Goal: Information Seeking & Learning: Learn about a topic

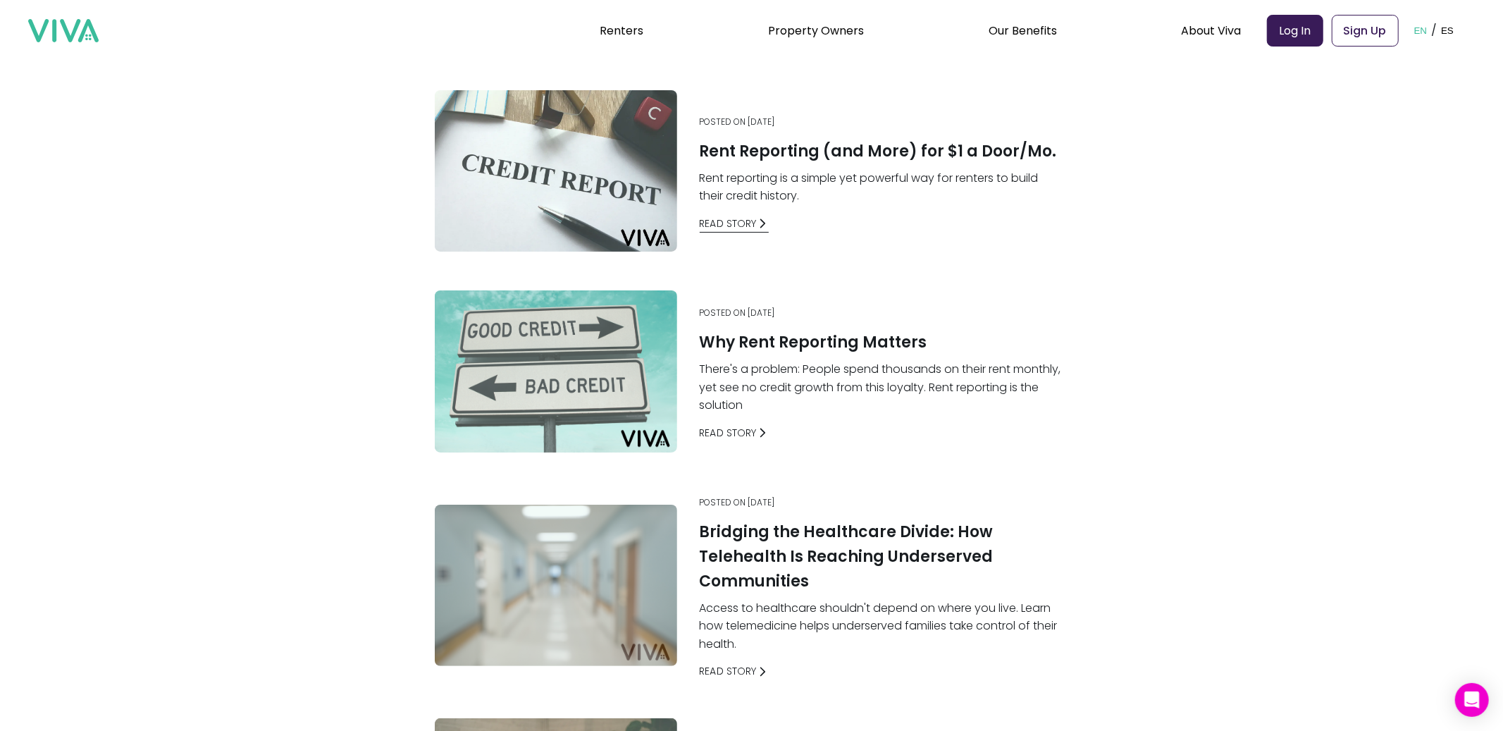
click at [753, 226] on link "Read Story" at bounding box center [735, 223] width 70 height 15
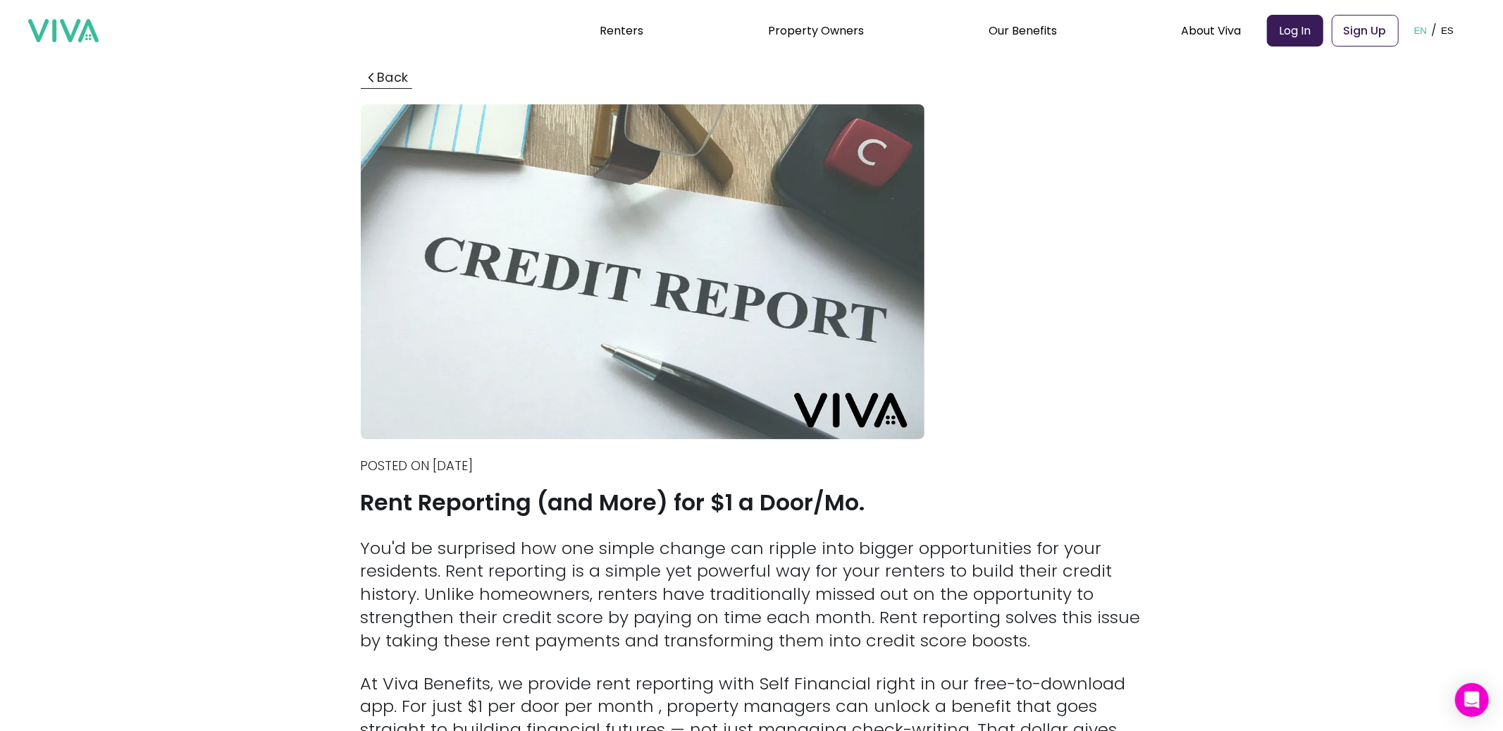
click at [387, 76] on button "Back" at bounding box center [386, 78] width 51 height 20
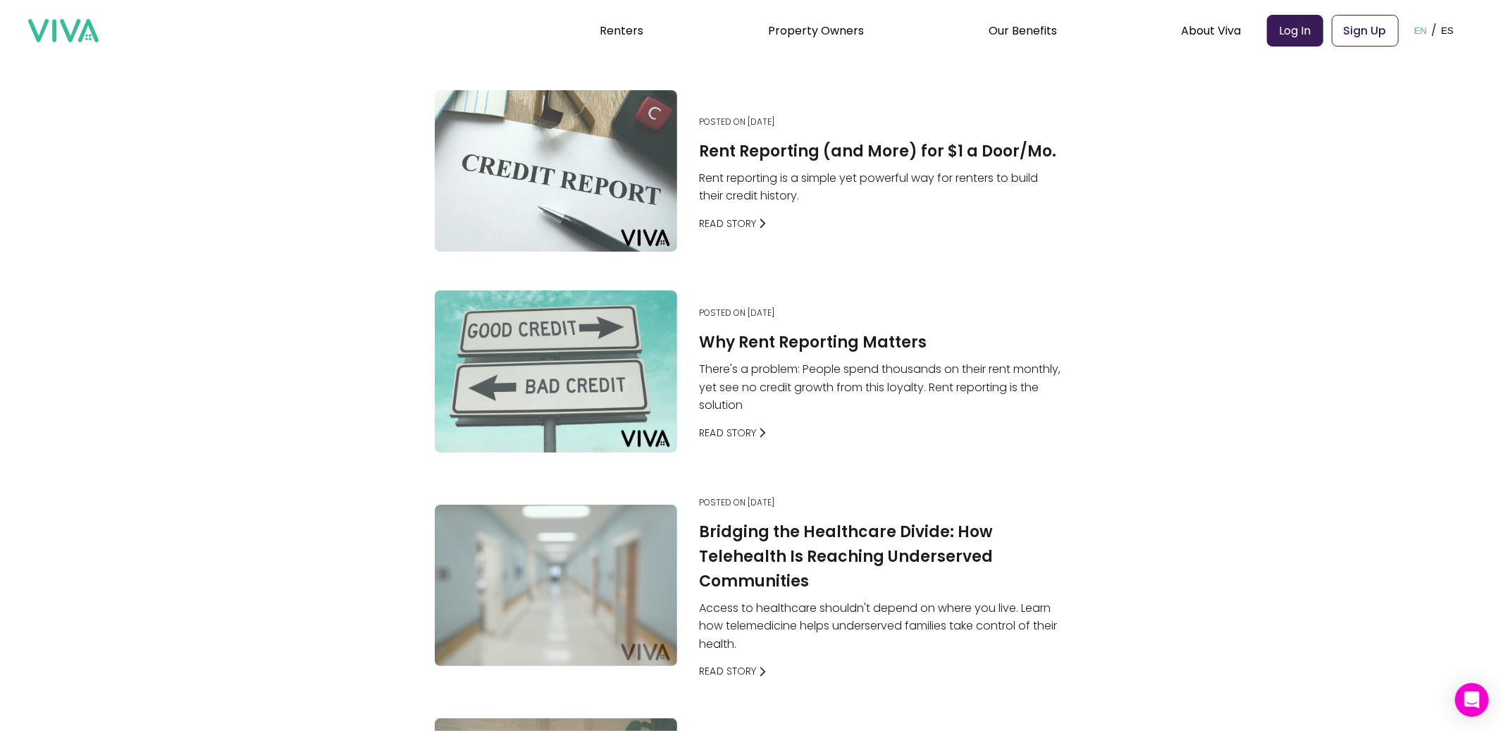
click at [54, 25] on img at bounding box center [63, 31] width 70 height 24
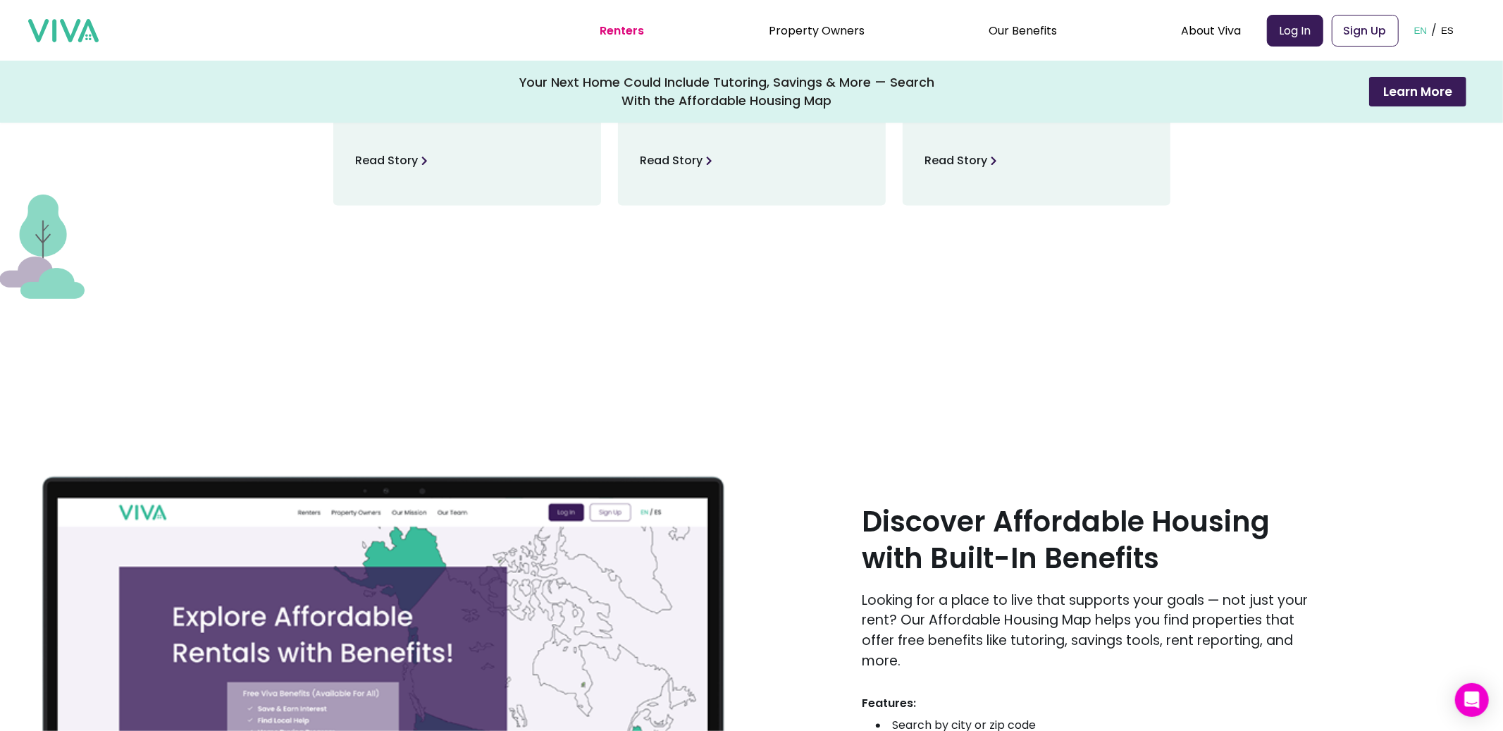
scroll to position [1996, 0]
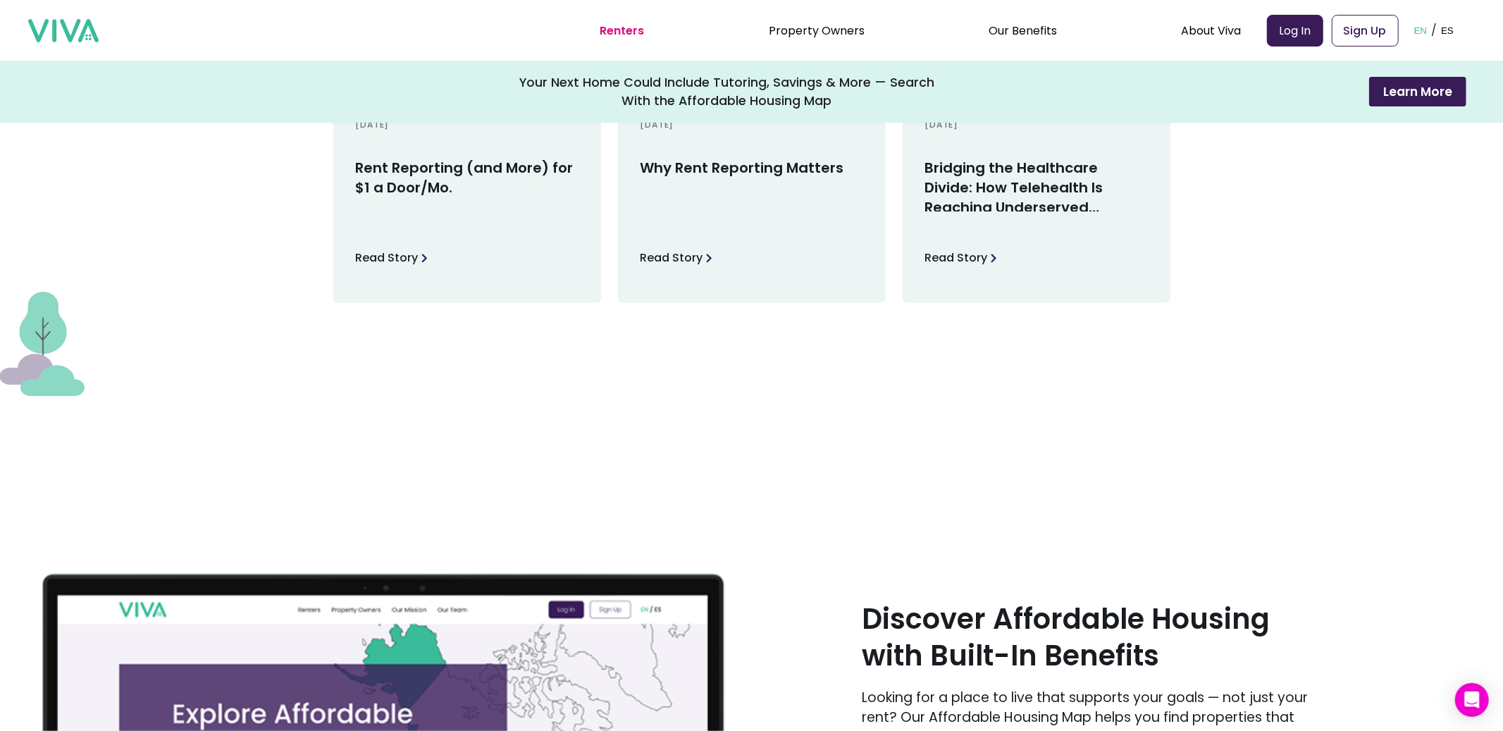
click at [395, 269] on p "Read Story" at bounding box center [387, 258] width 63 height 21
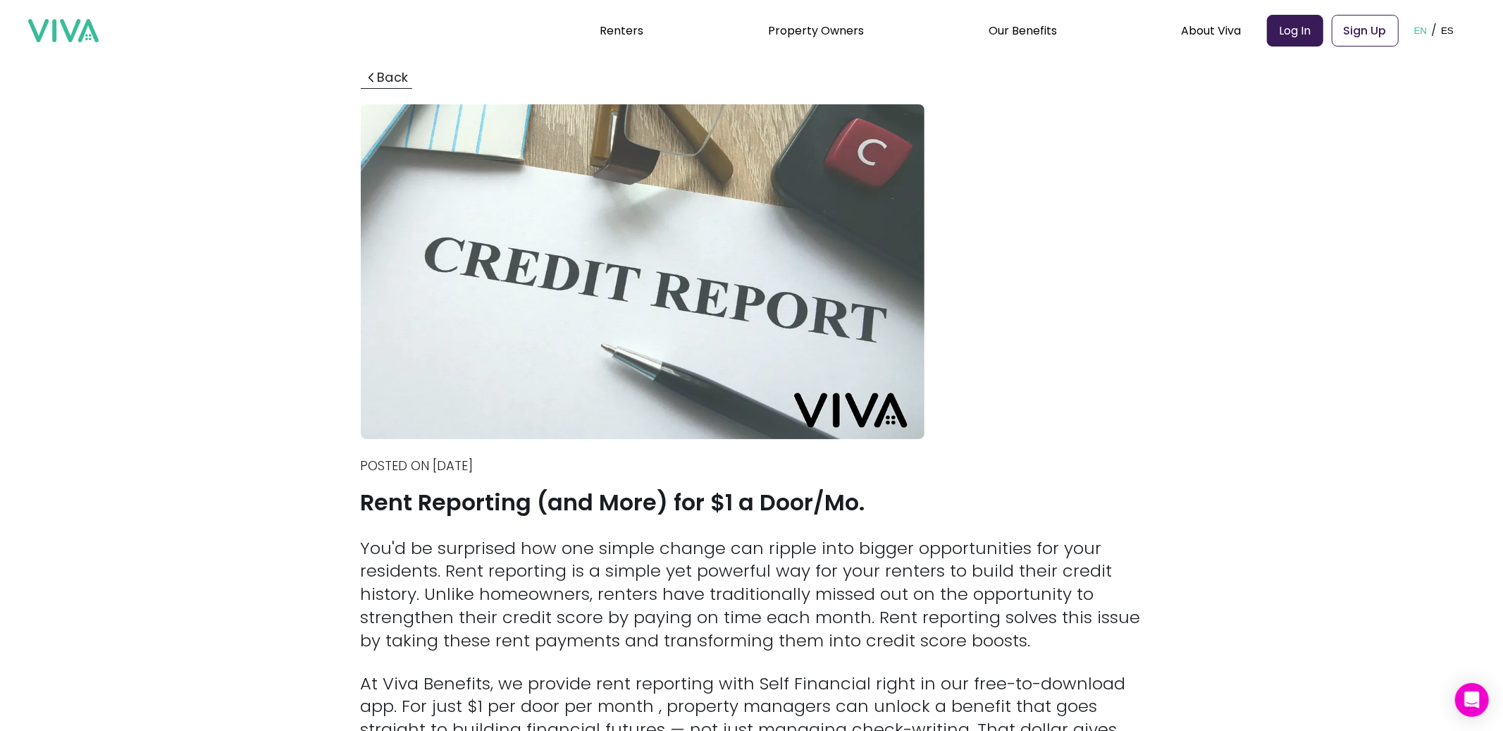
click at [379, 80] on button "Back" at bounding box center [386, 78] width 51 height 20
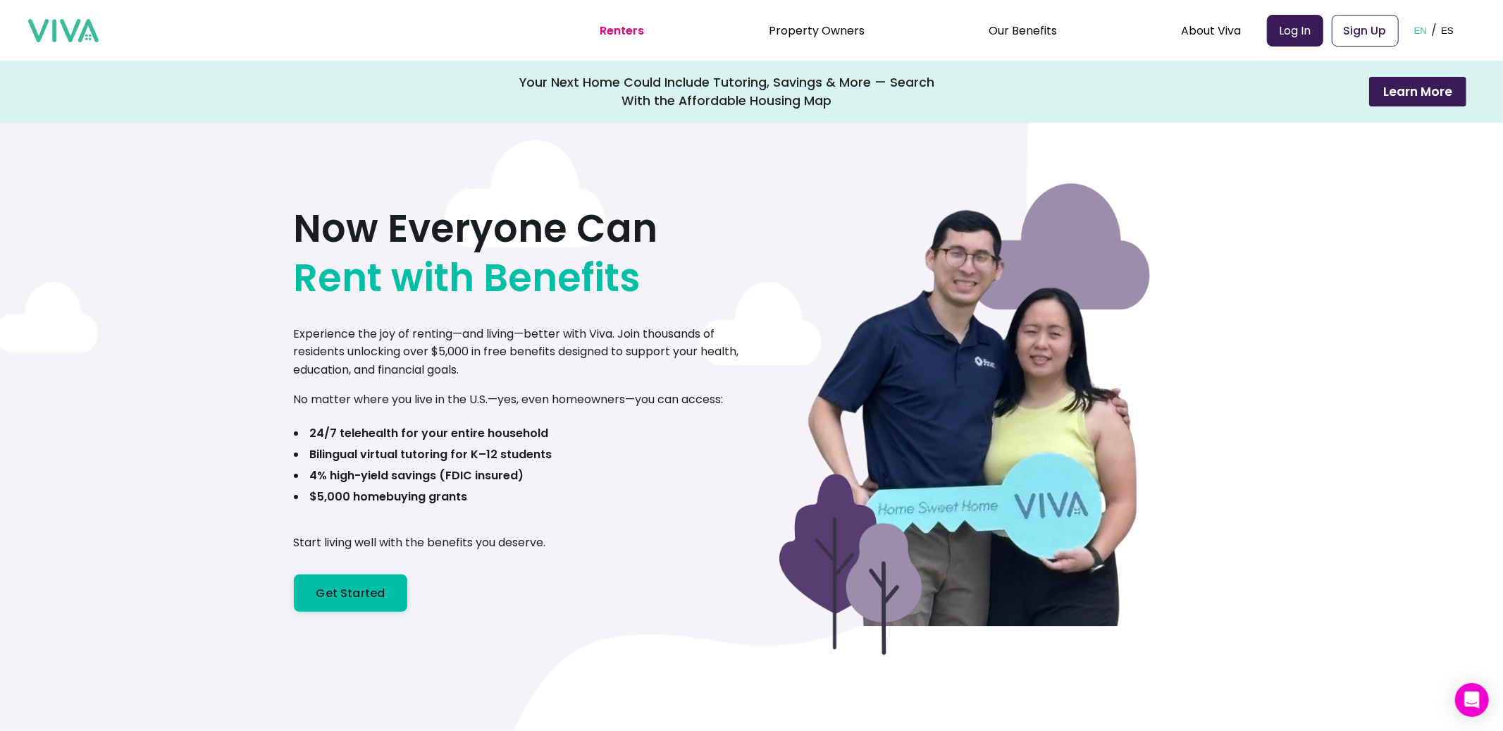
scroll to position [1996, 0]
